Goal: Information Seeking & Learning: Learn about a topic

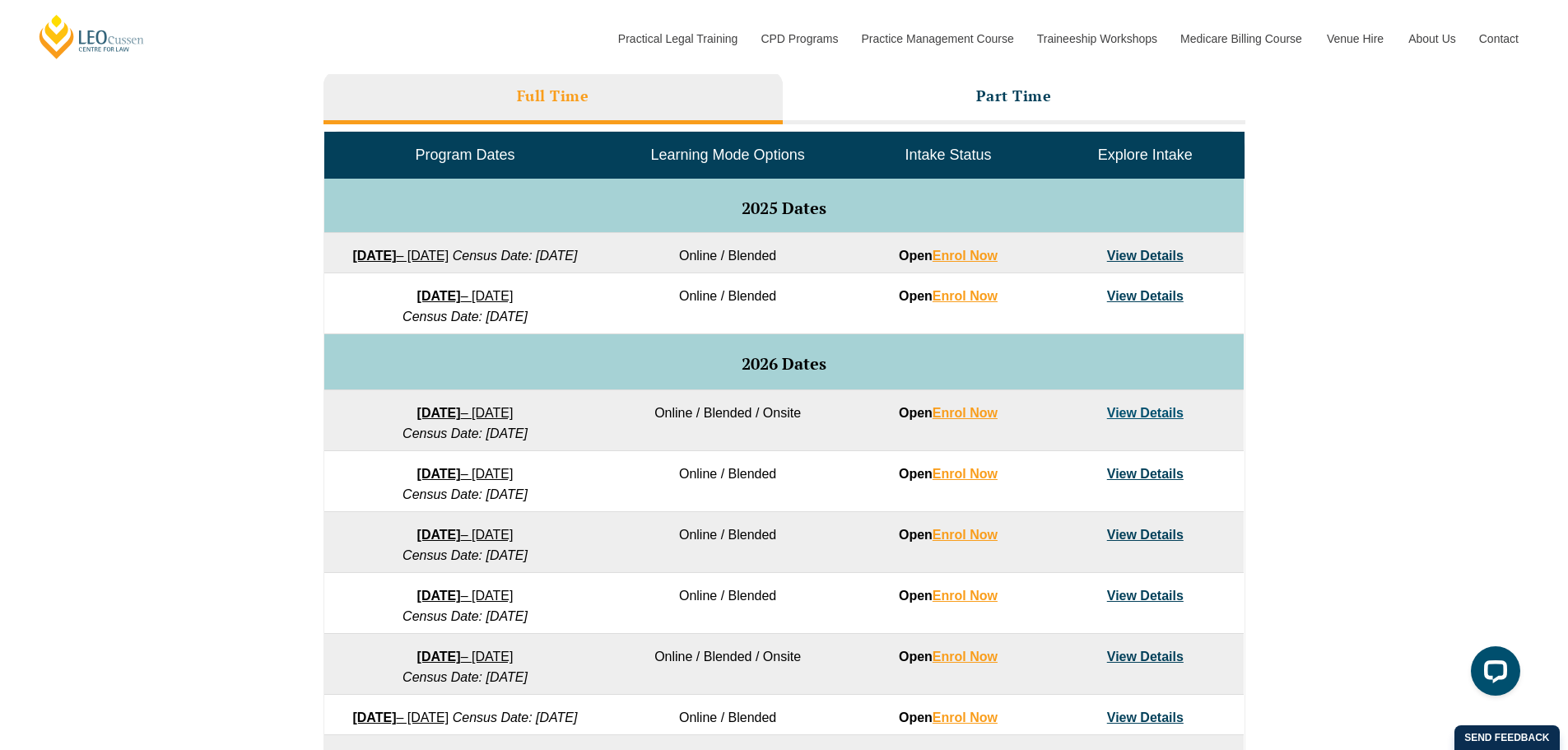
click at [417, 420] on strong "27 January 2026" at bounding box center [439, 412] width 43 height 14
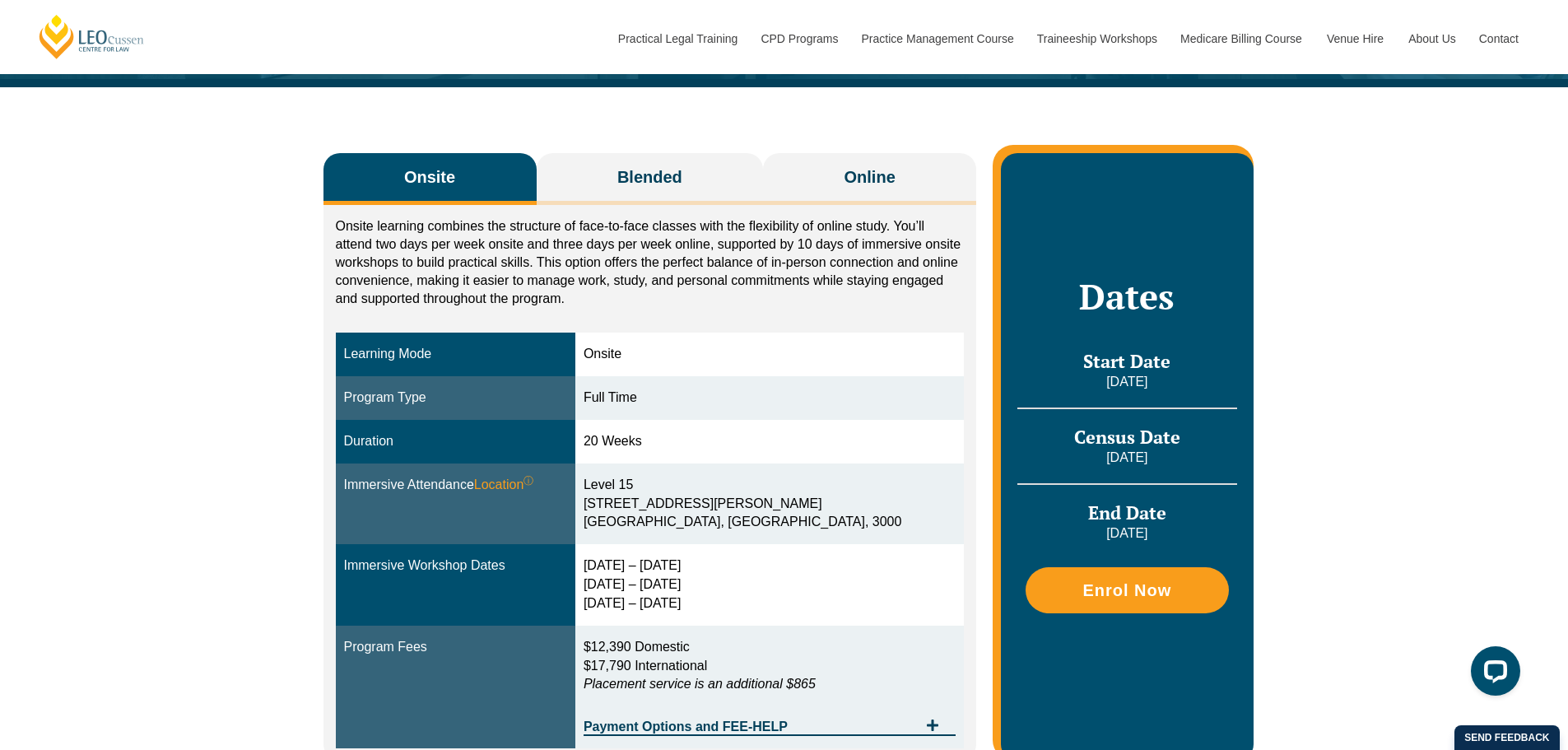
scroll to position [247, 0]
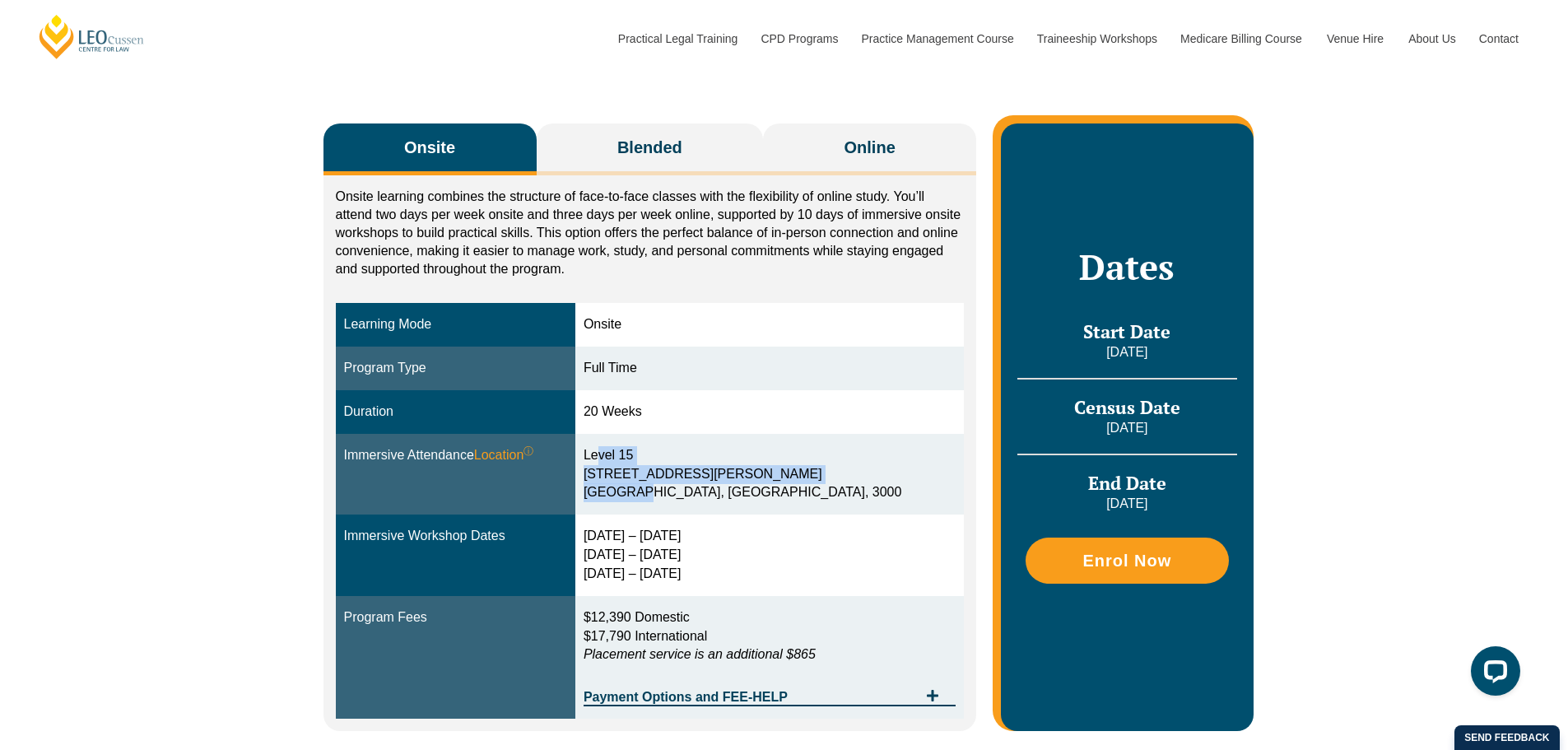
drag, startPoint x: 638, startPoint y: 456, endPoint x: 678, endPoint y: 485, distance: 49.4
click at [678, 485] on div "Level 15 15 William Street Melbourne, Victoria, 3000" at bounding box center [770, 475] width 372 height 57
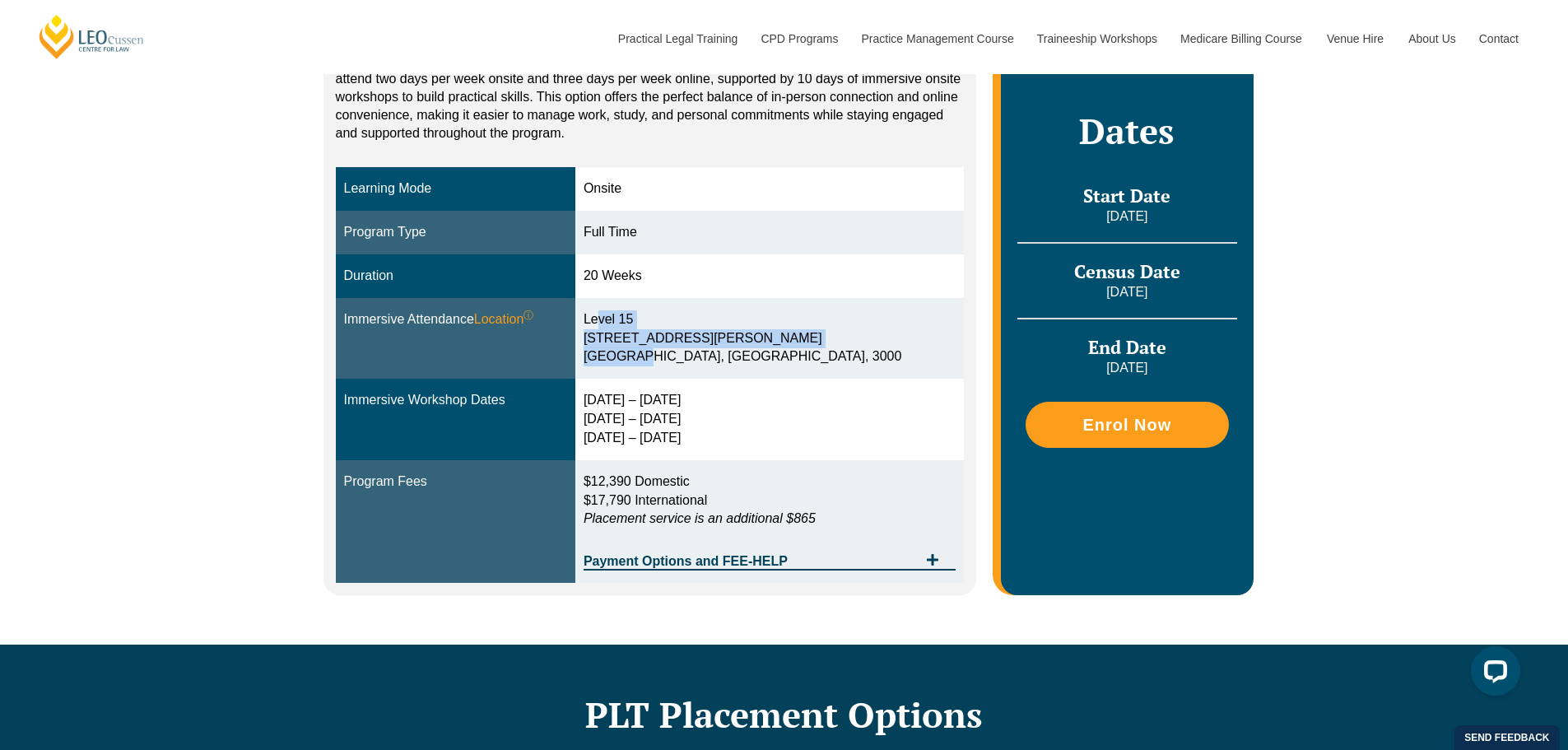
scroll to position [412, 0]
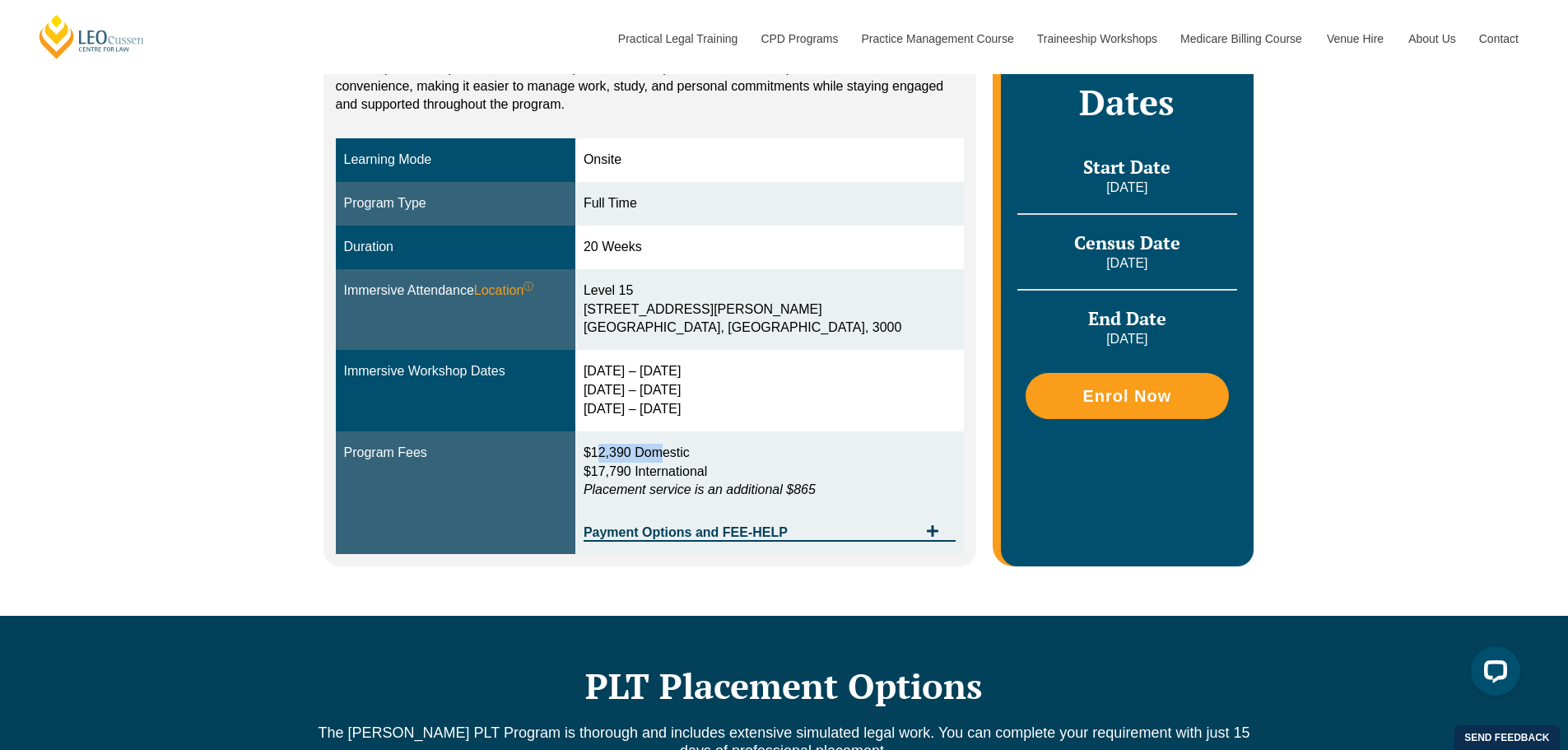
drag, startPoint x: 641, startPoint y: 452, endPoint x: 703, endPoint y: 461, distance: 62.6
click at [703, 461] on p "$12,390 Domestic $17,790 International Placement service is an additional $865" at bounding box center [770, 472] width 372 height 57
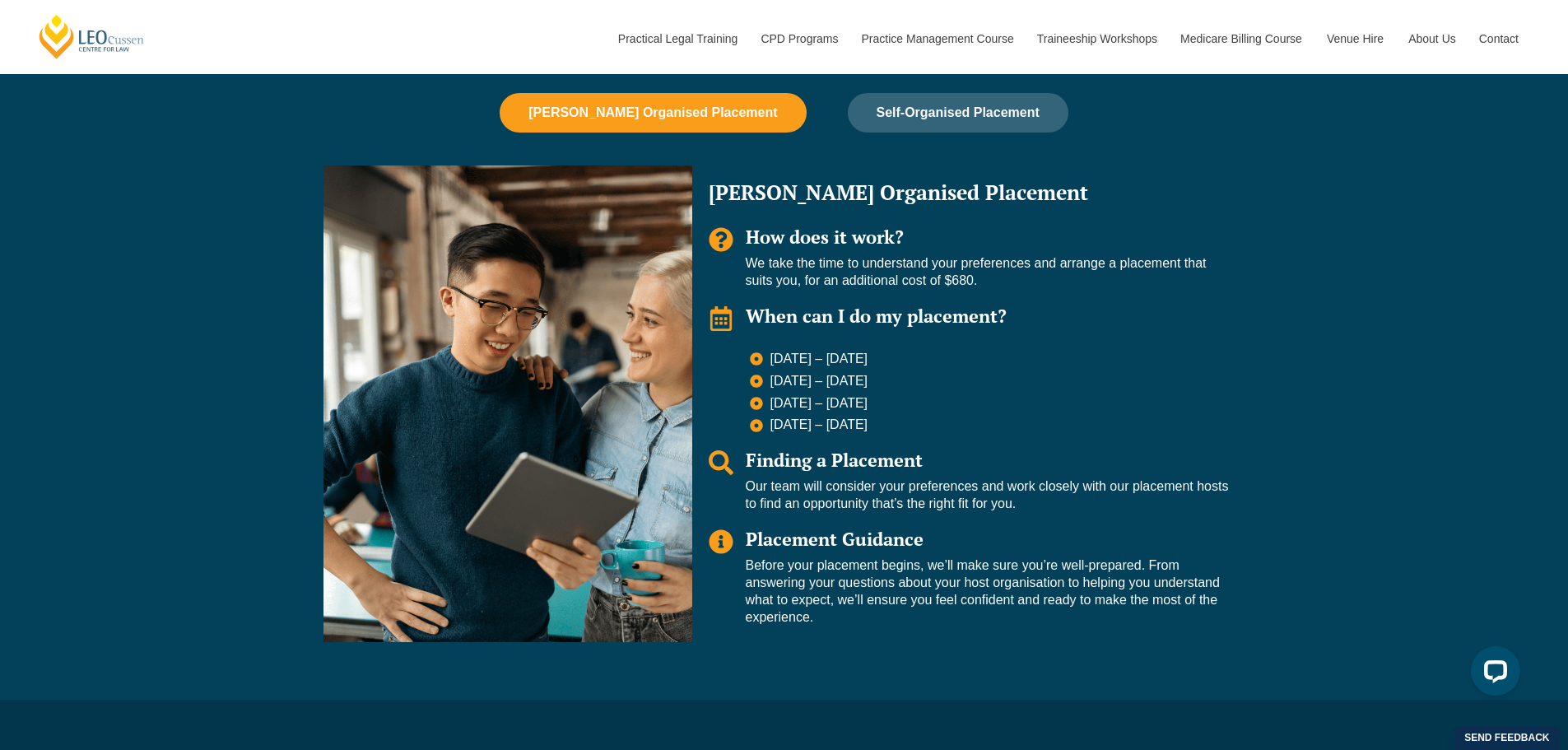
scroll to position [1152, 0]
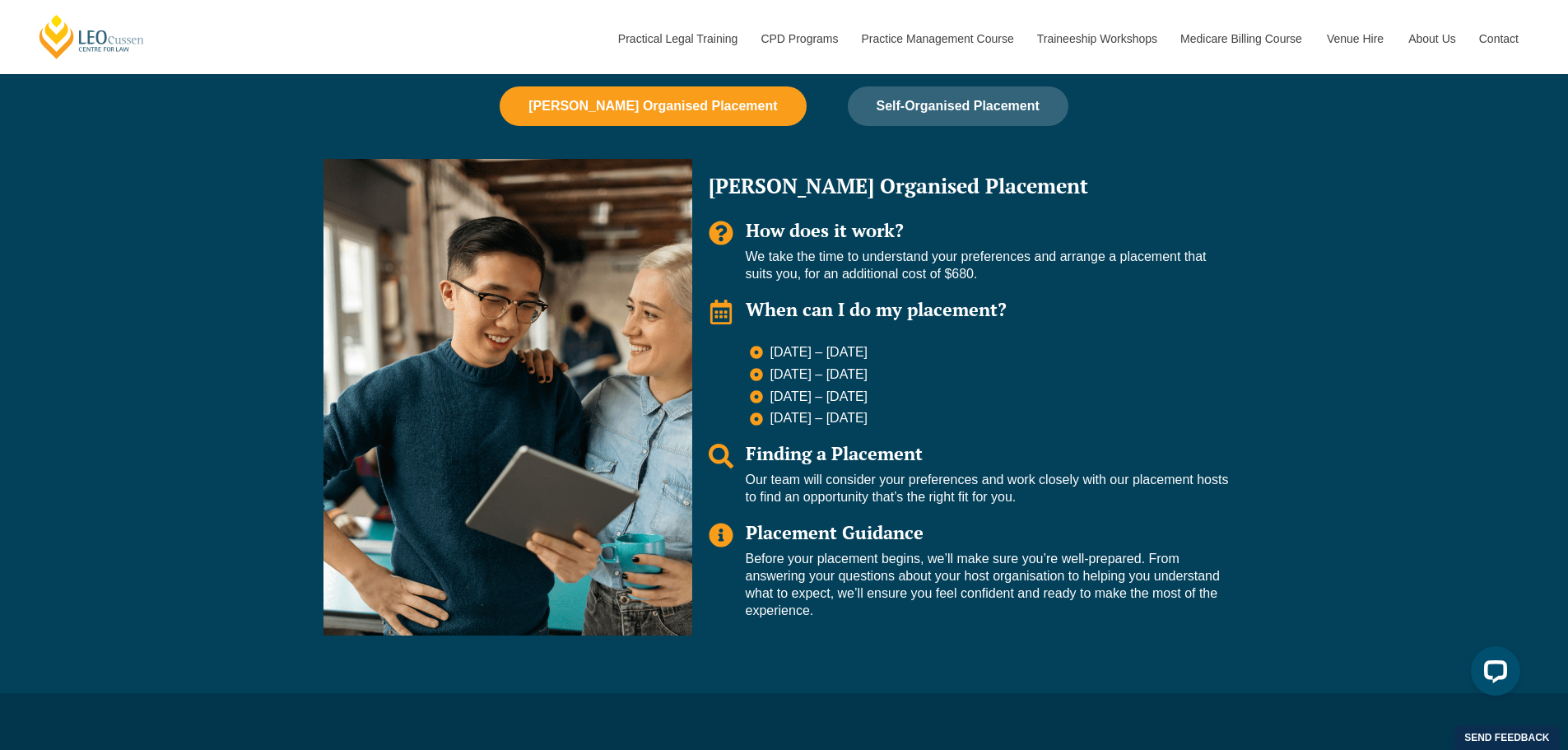
drag, startPoint x: 796, startPoint y: 312, endPoint x: 917, endPoint y: 398, distance: 148.4
click at [917, 398] on div "Leo Organised Placement How does it work? We take the time to understand your p…" at bounding box center [969, 397] width 553 height 476
click at [979, 409] on ul "6 July – 24 July 2026 24 Aug – 11 Sep 2026 9 Nov – 27 Nov 2026 1 – 19 Feb 2027" at bounding box center [989, 386] width 479 height 83
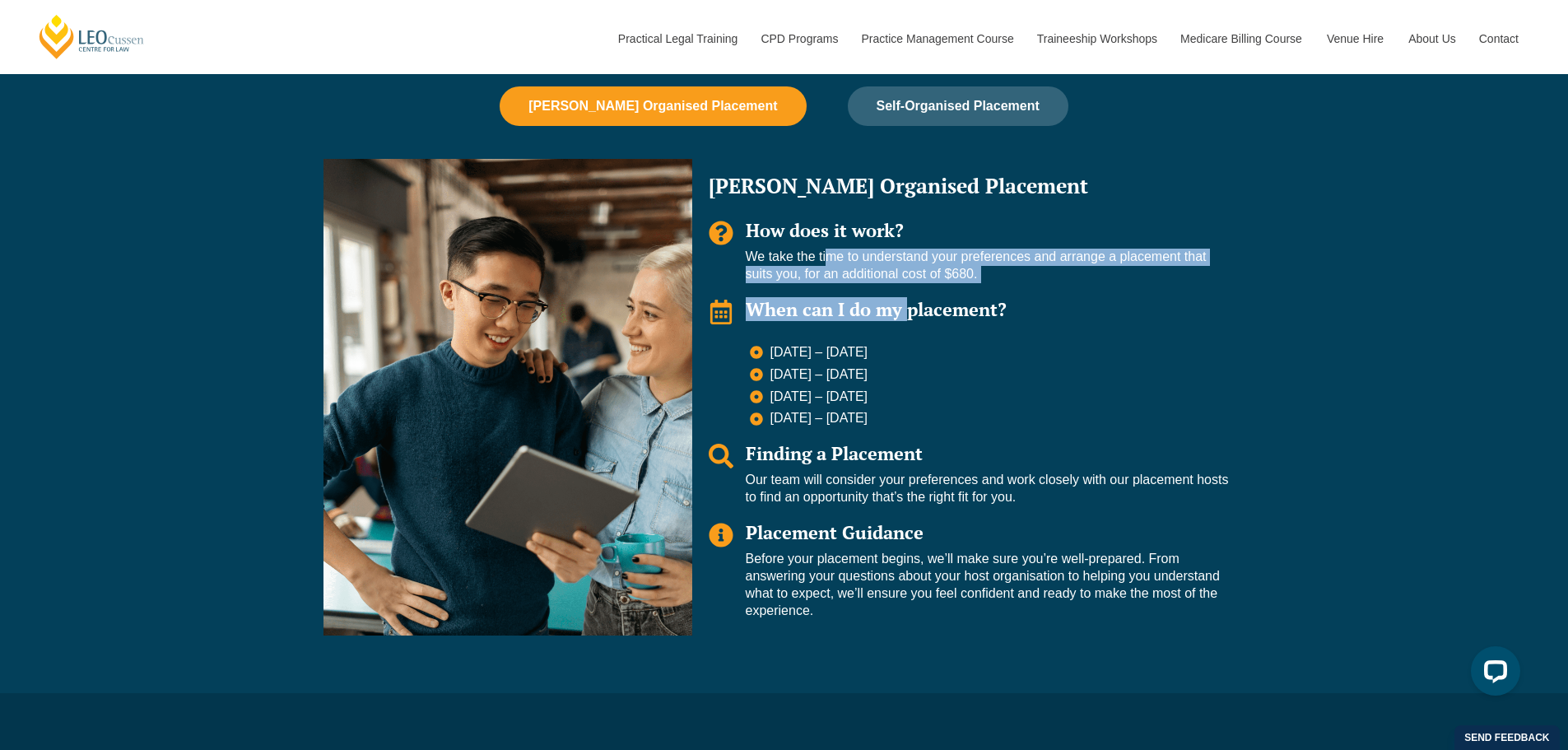
drag, startPoint x: 826, startPoint y: 255, endPoint x: 908, endPoint y: 302, distance: 94.5
click at [903, 294] on div "Leo Organised Placement How does it work? We take the time to understand your p…" at bounding box center [969, 397] width 553 height 476
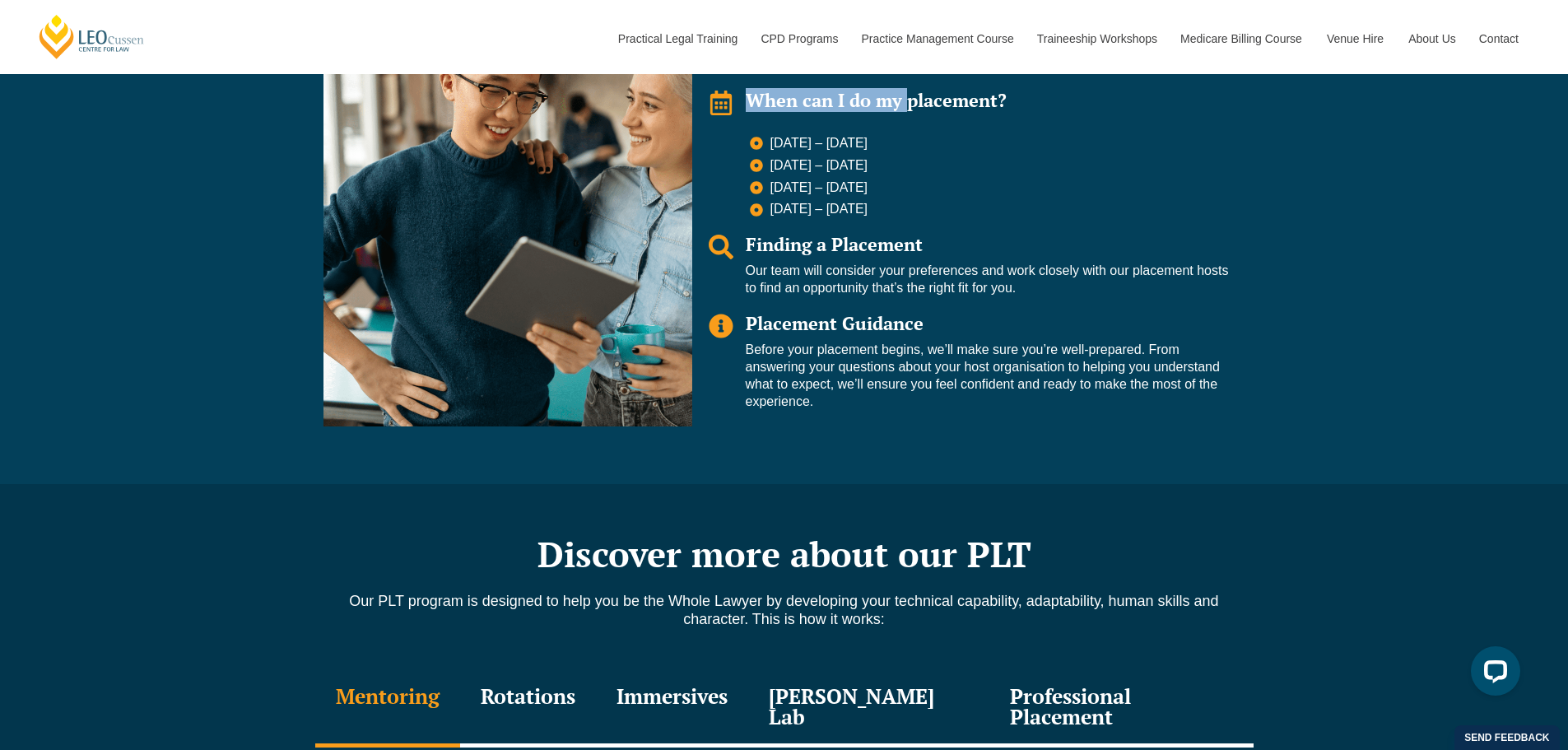
scroll to position [1399, 0]
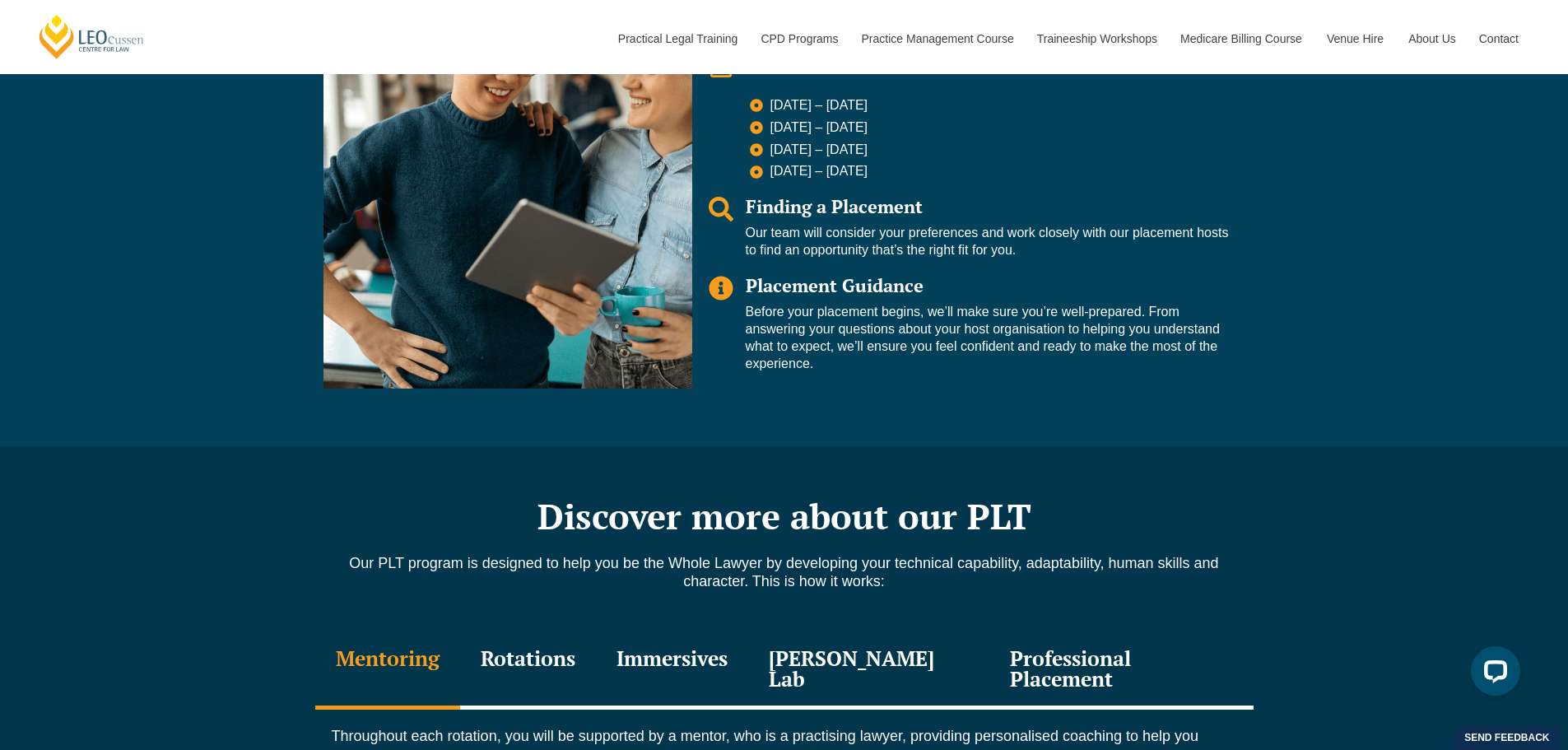
drag, startPoint x: 788, startPoint y: 330, endPoint x: 847, endPoint y: 361, distance: 66.6
click at [847, 360] on p "Before your placement begins, we’ll make sure you’re well-prepared. From answer…" at bounding box center [987, 338] width 483 height 68
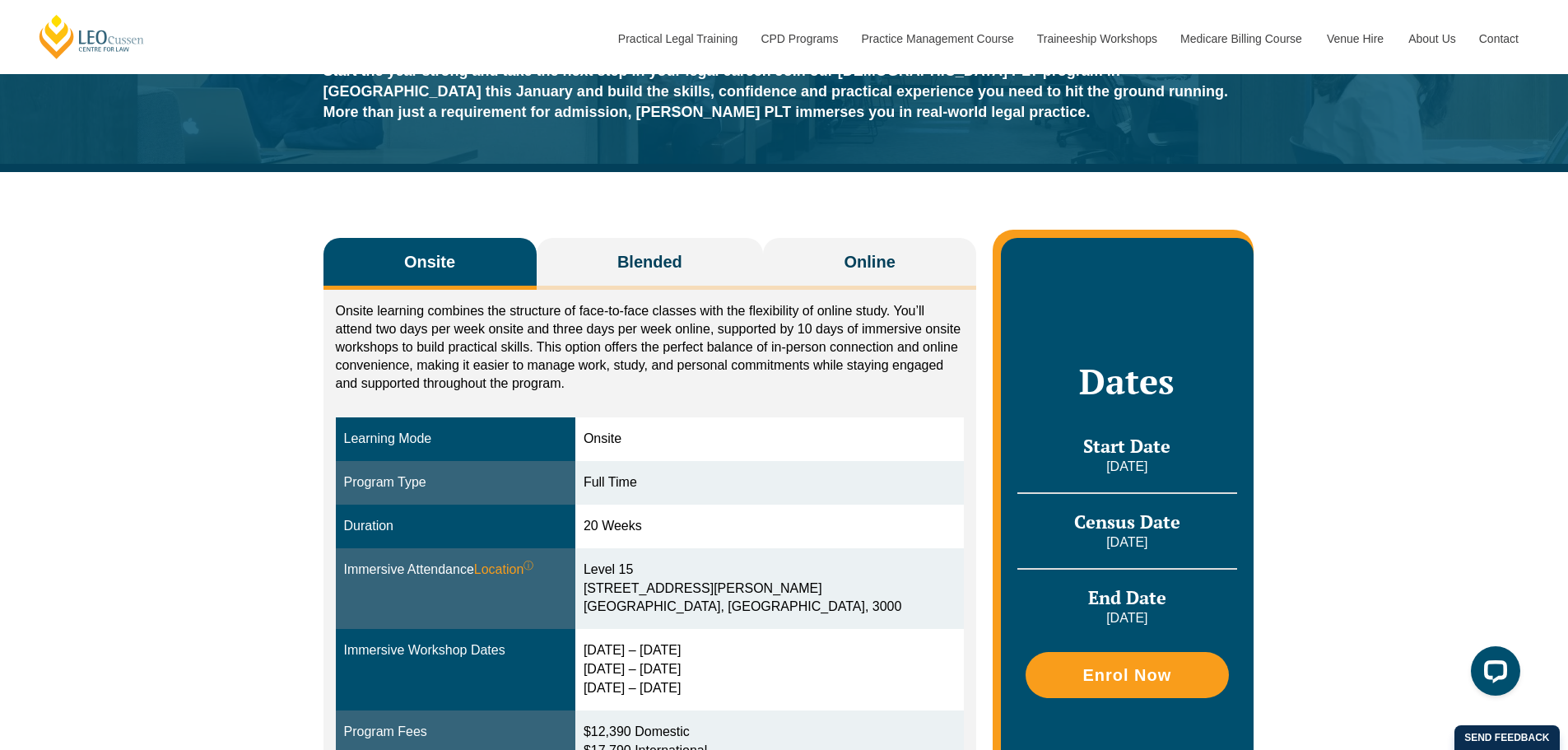
scroll to position [82, 0]
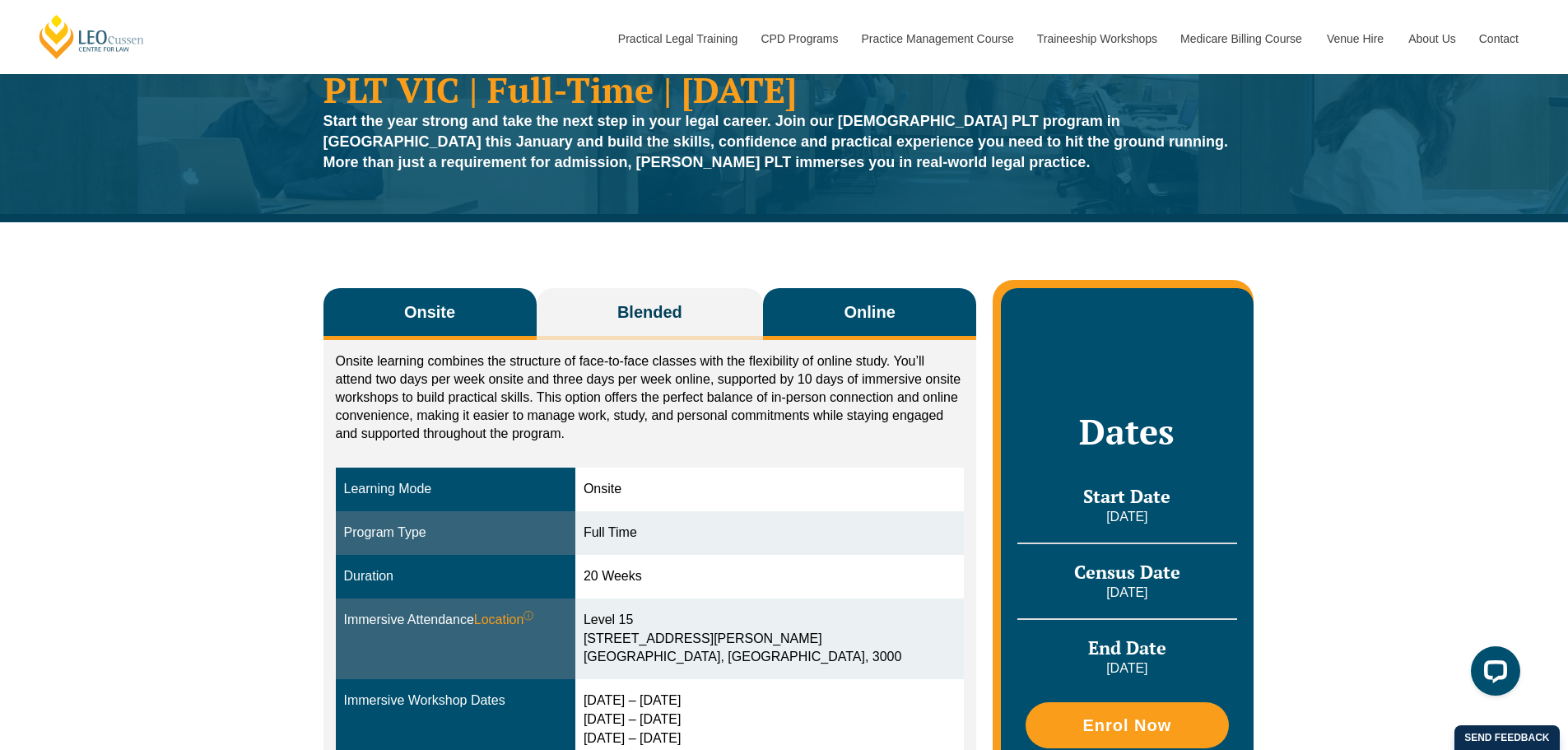
click at [876, 305] on span "Online" at bounding box center [870, 312] width 51 height 23
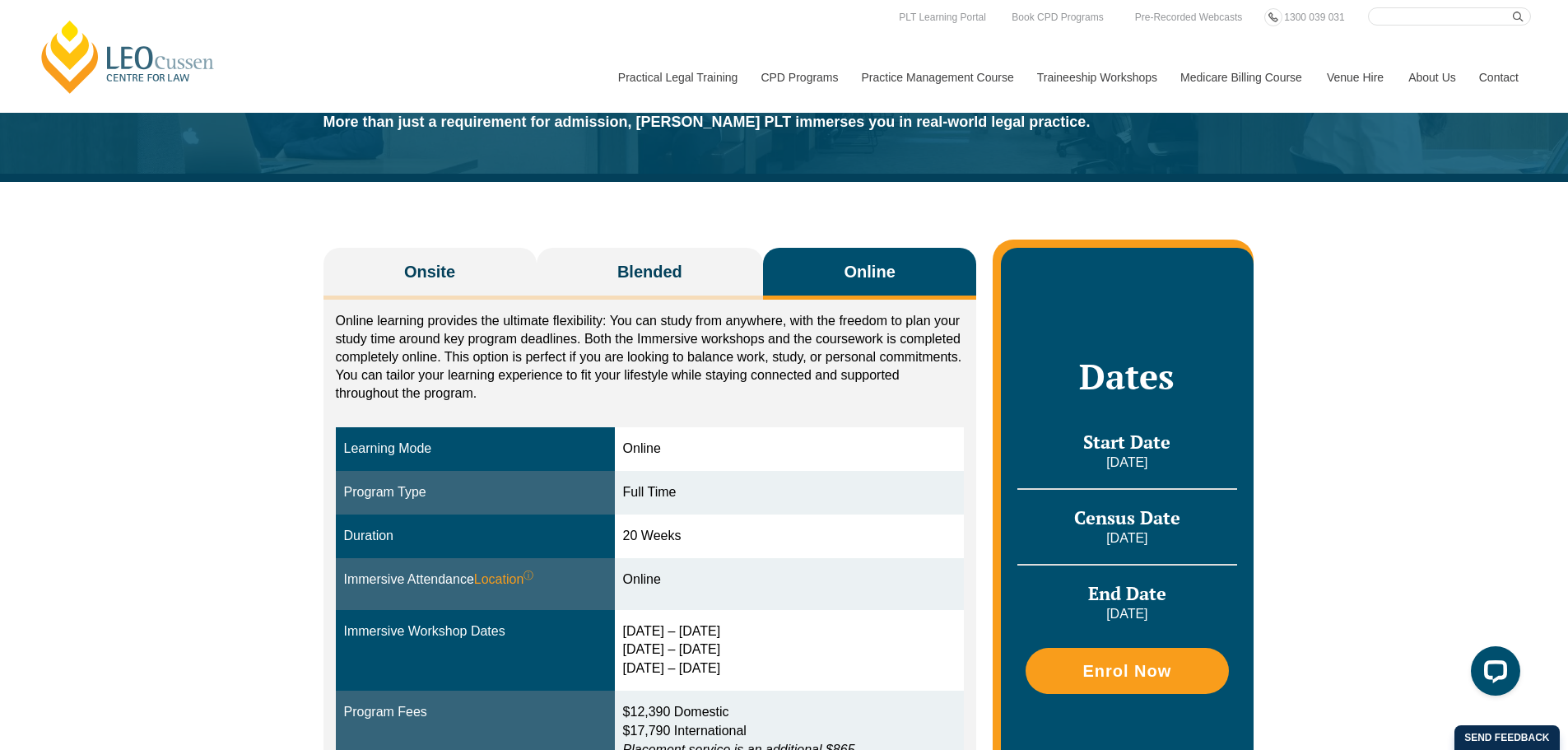
scroll to position [0, 0]
